Goal: Browse casually

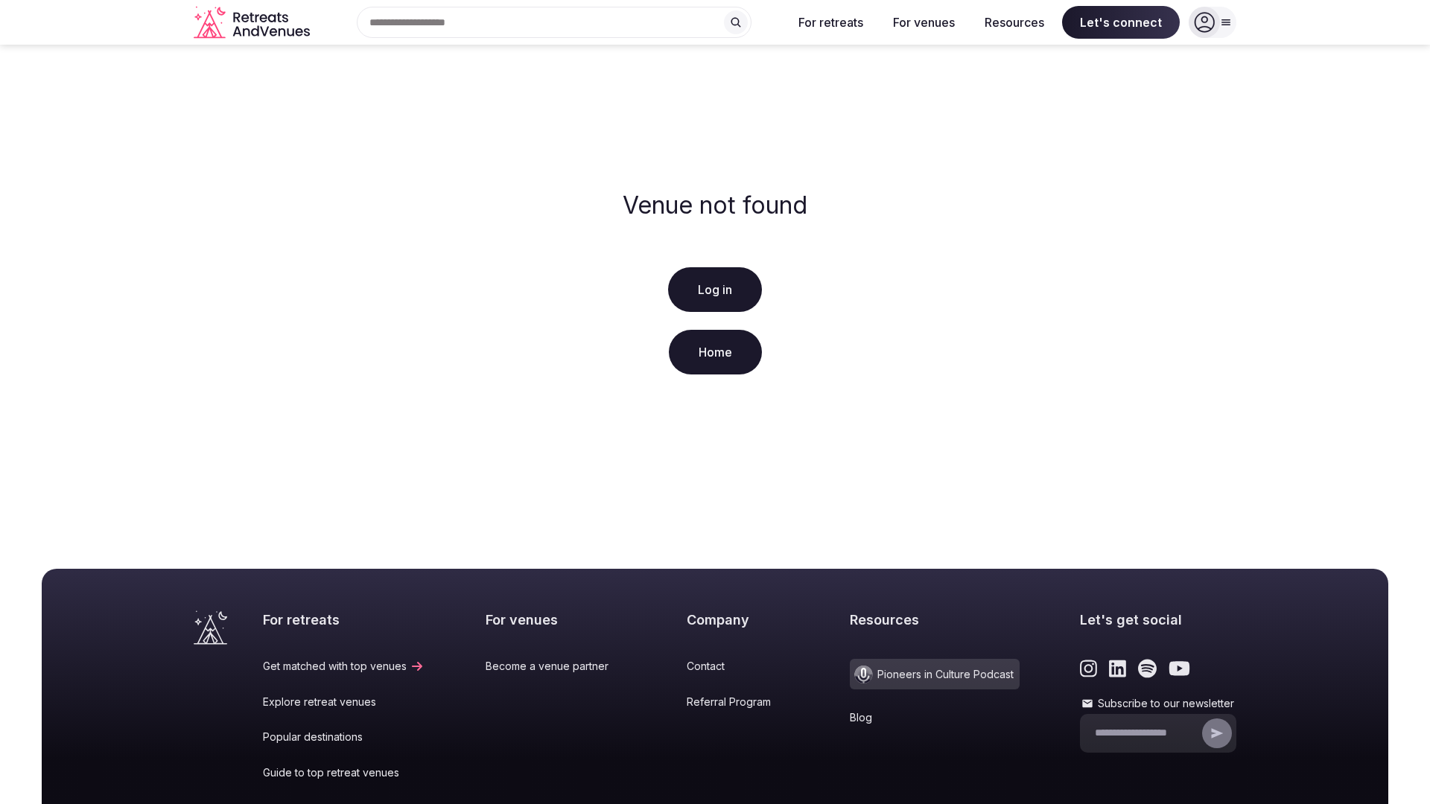
scroll to position [186, 0]
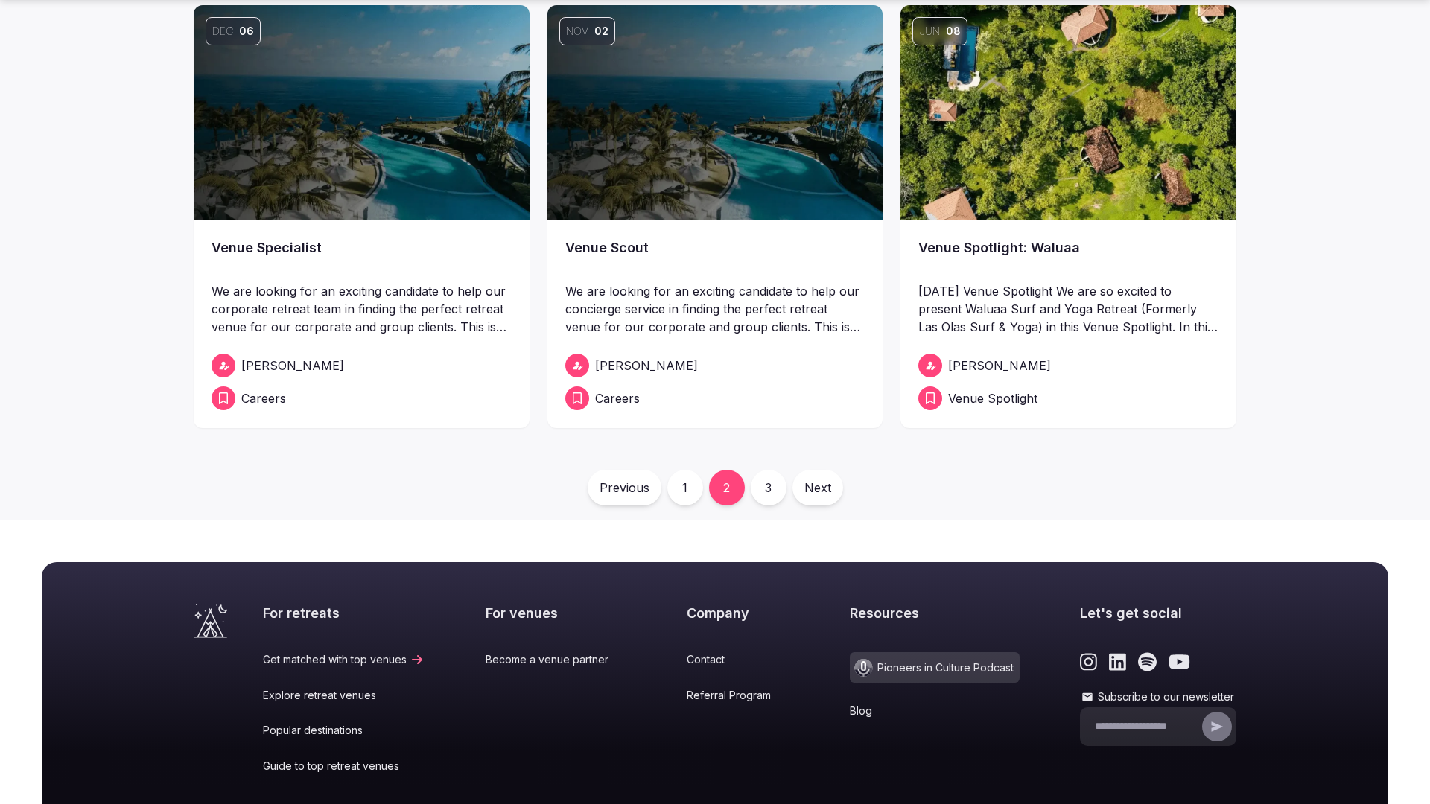
scroll to position [907, 0]
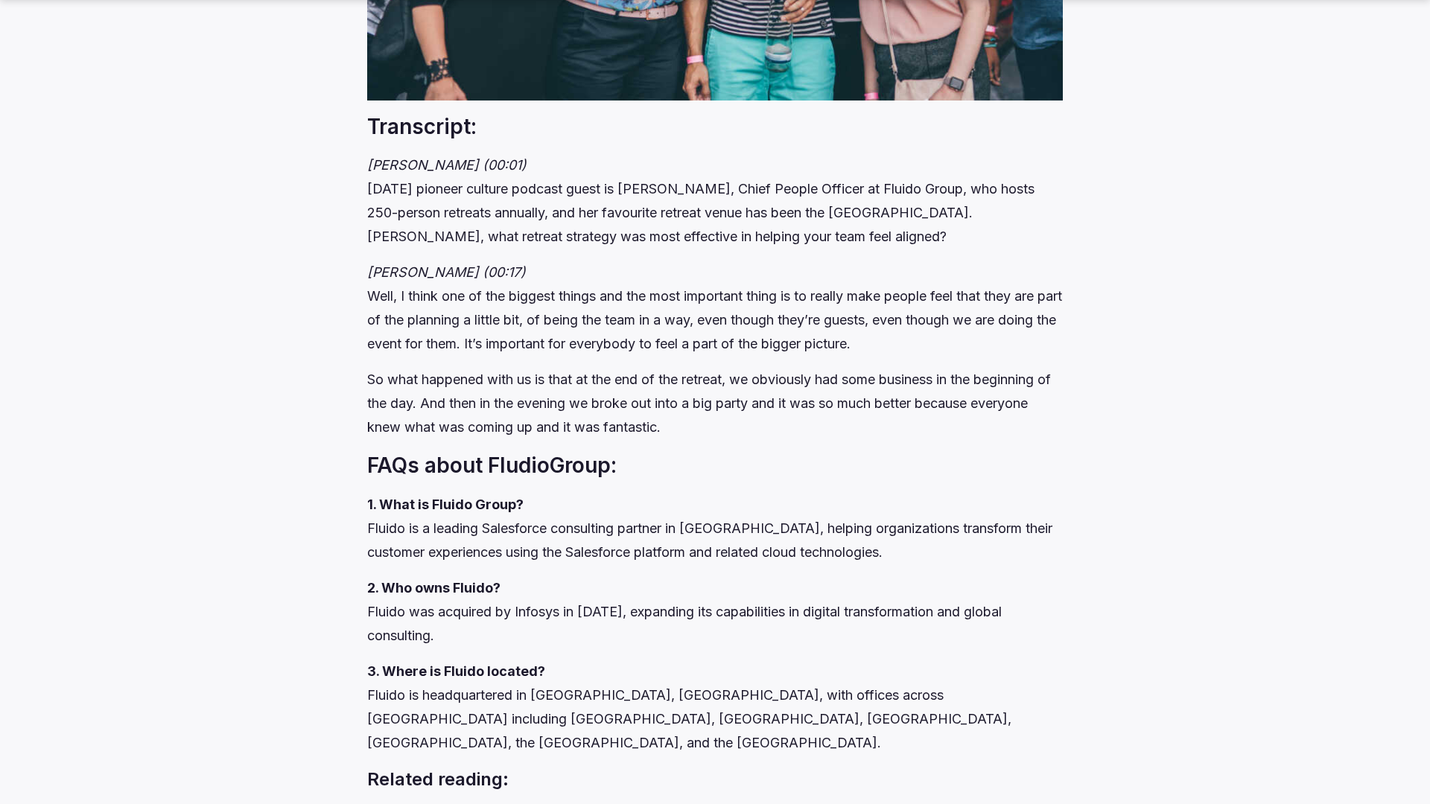
scroll to position [2833, 0]
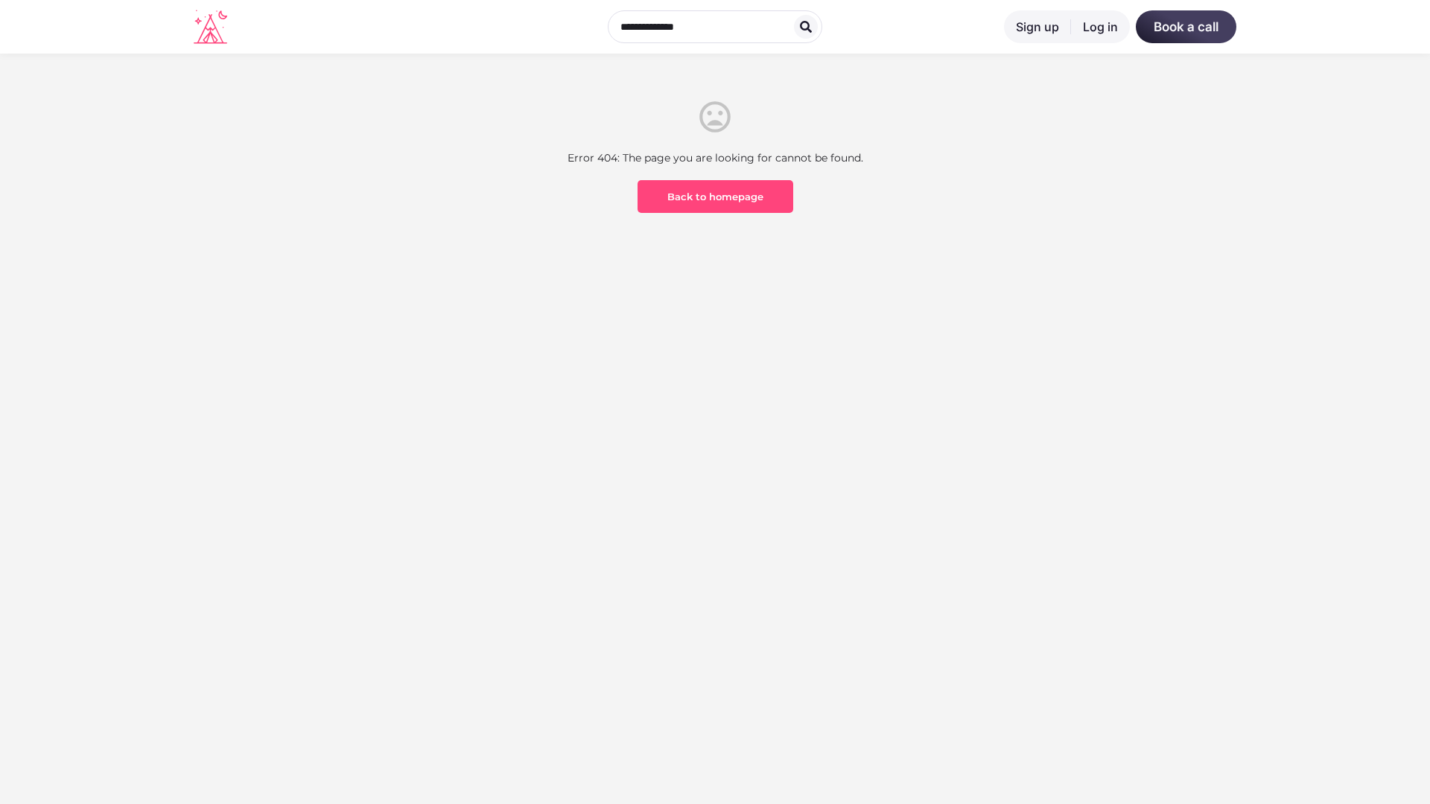
scroll to position [438, 0]
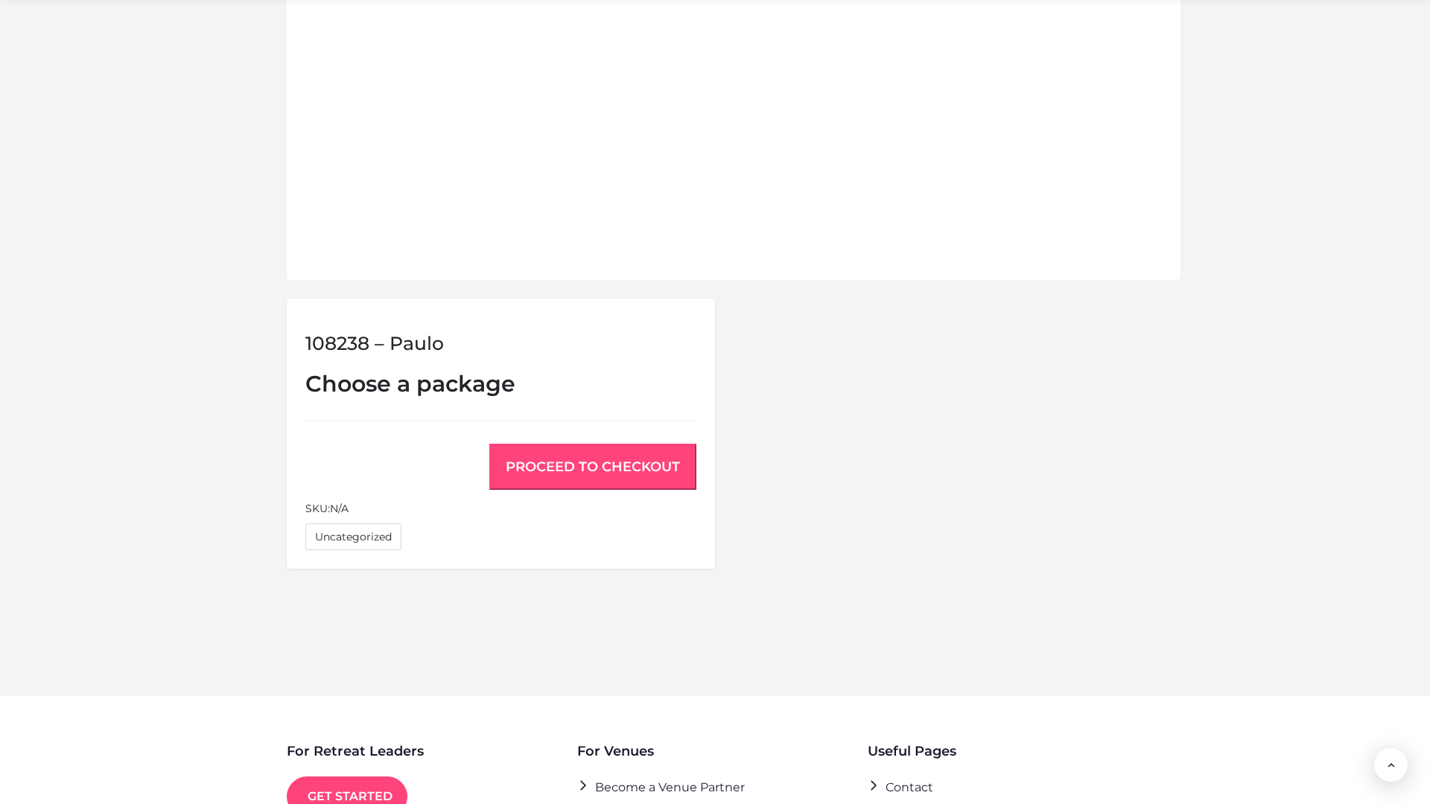
scroll to position [1003, 0]
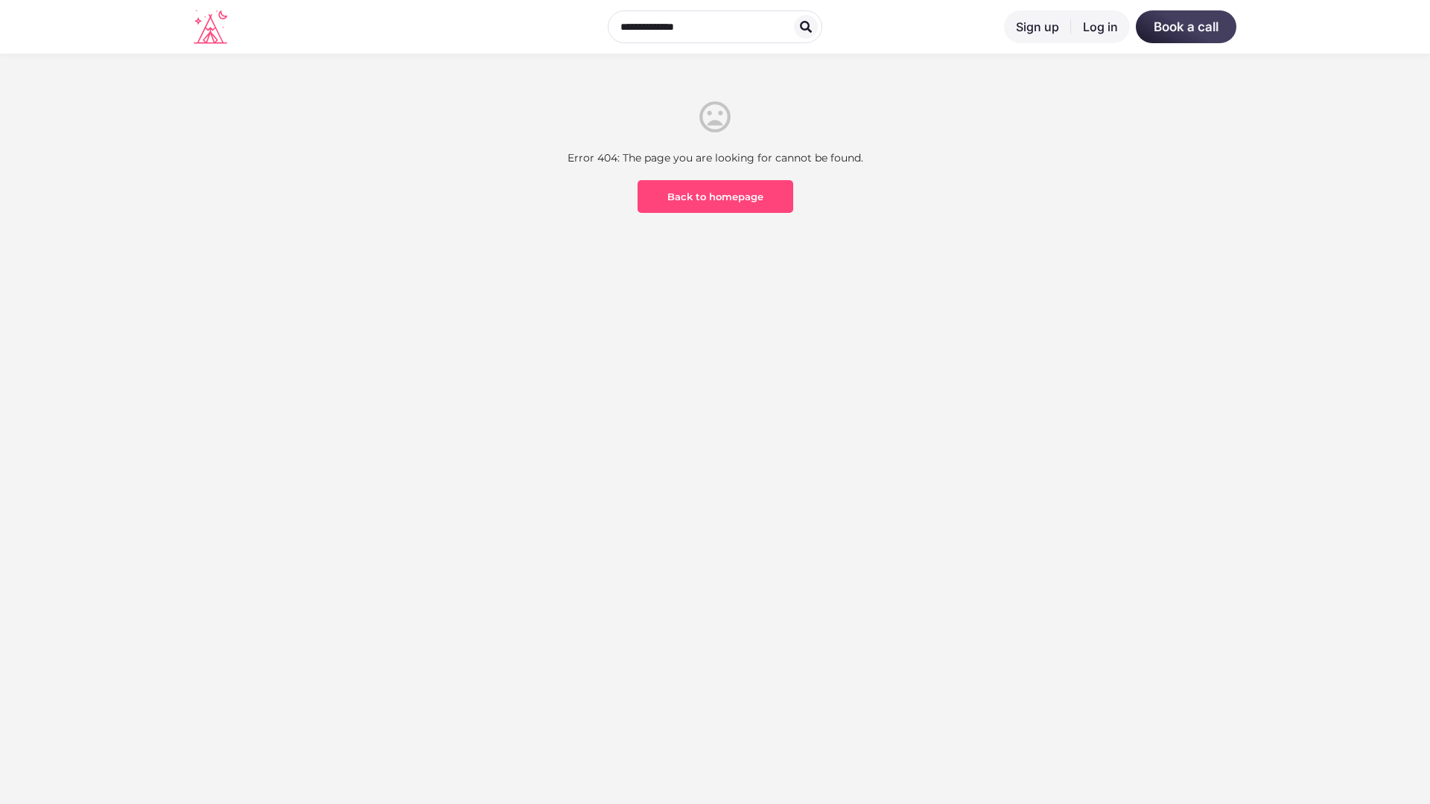
scroll to position [438, 0]
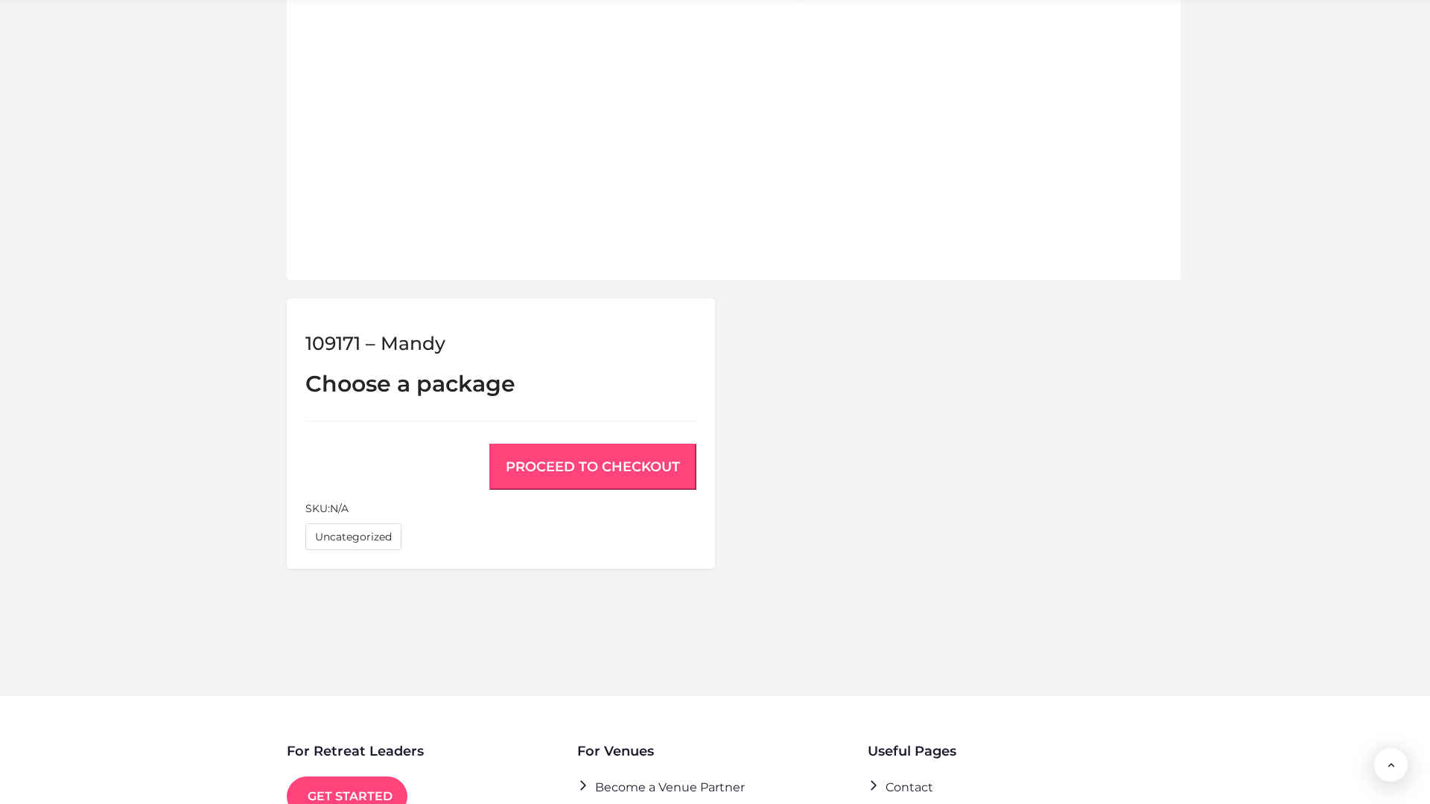
scroll to position [1003, 0]
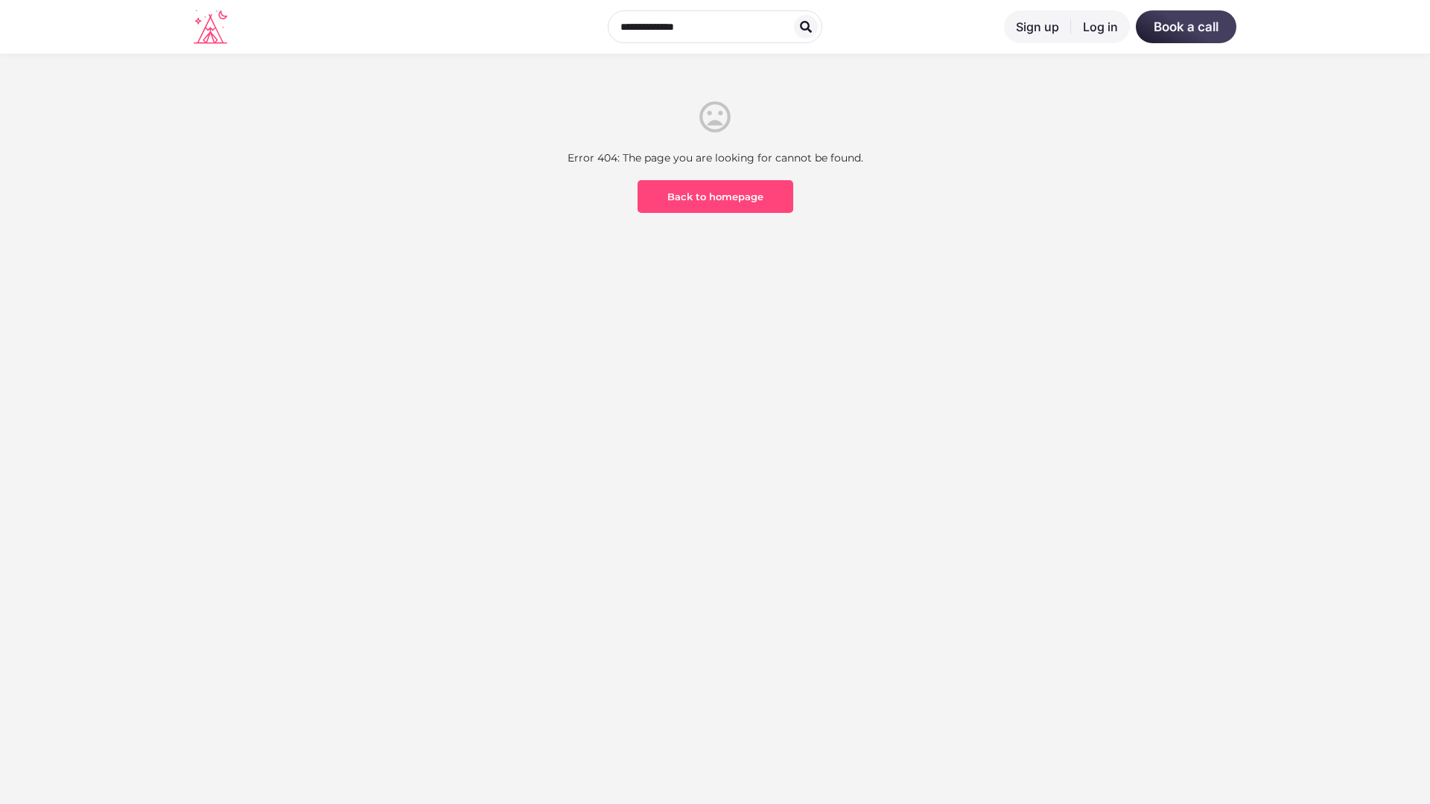
scroll to position [438, 0]
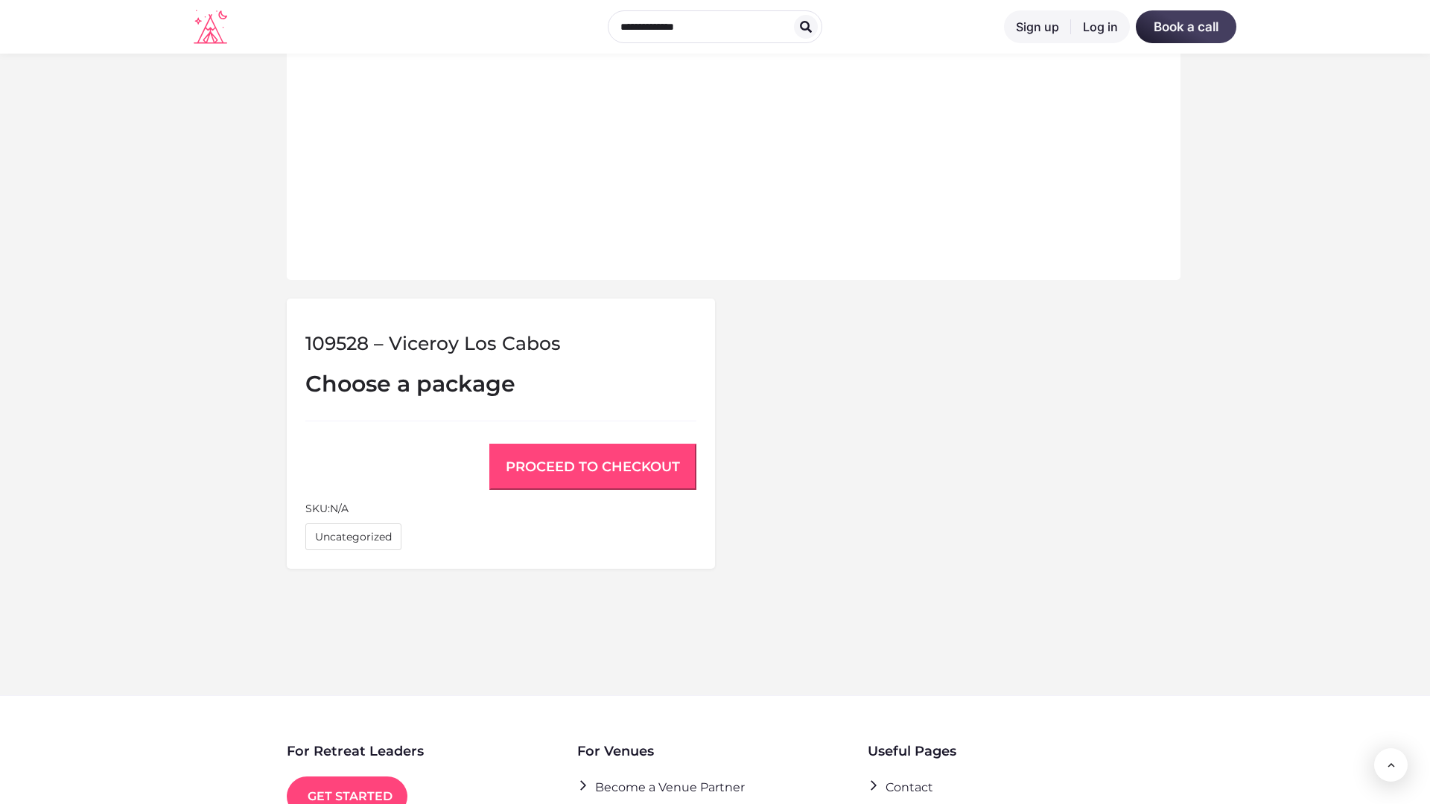
scroll to position [1003, 0]
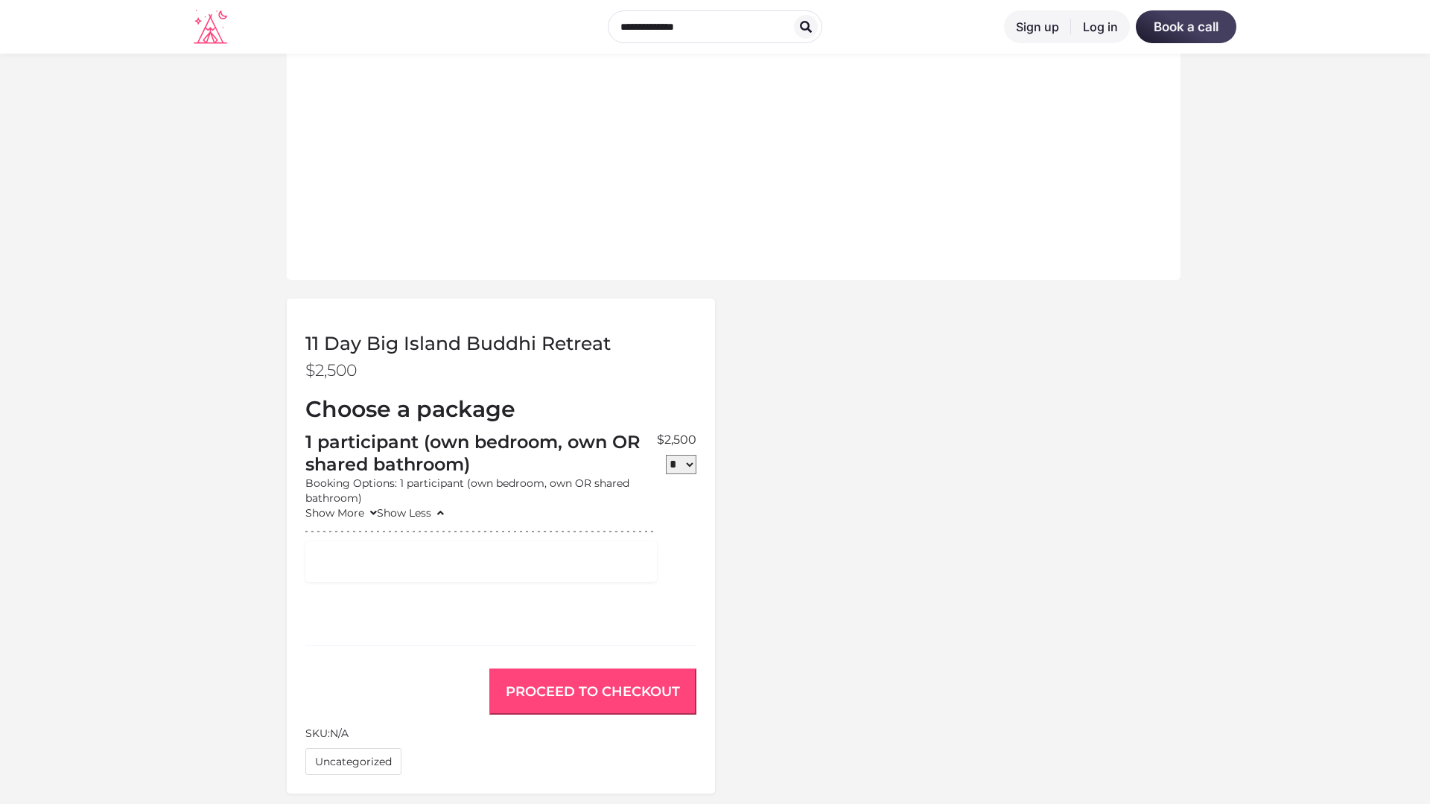
scroll to position [1229, 0]
